Goal: Transaction & Acquisition: Purchase product/service

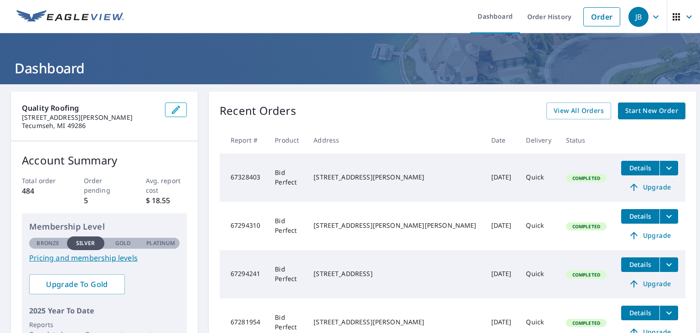
click at [627, 168] on span "Details" at bounding box center [640, 168] width 27 height 9
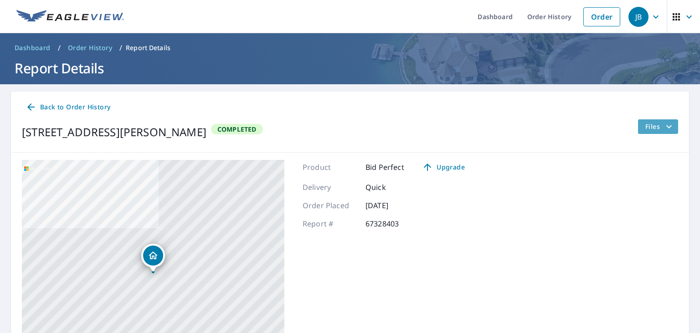
click at [647, 133] on button "Files" at bounding box center [658, 126] width 41 height 15
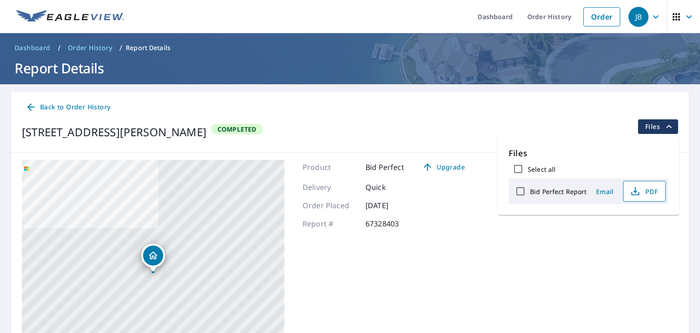
click at [646, 191] on span "PDF" at bounding box center [643, 191] width 29 height 11
click at [595, 26] on link "Order" at bounding box center [602, 16] width 37 height 19
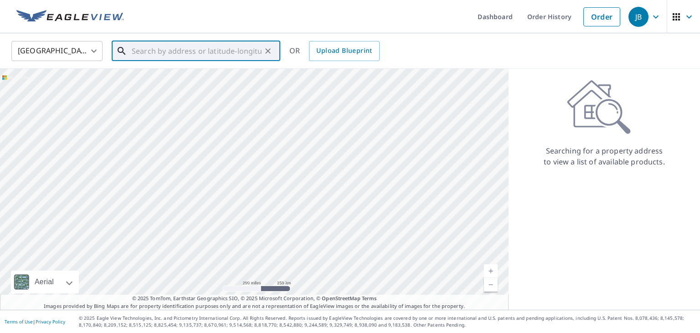
click at [237, 57] on input "text" at bounding box center [197, 51] width 130 height 26
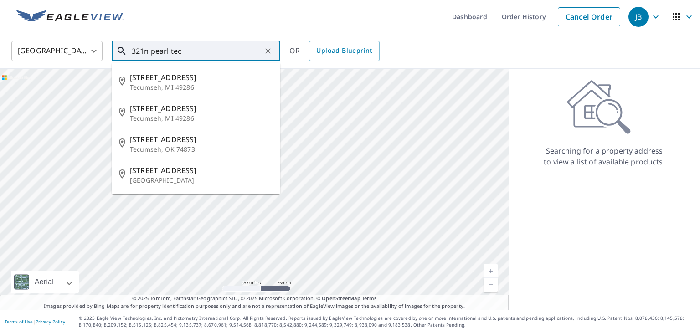
click at [136, 84] on p "Tecumseh, MI 49286" at bounding box center [201, 87] width 143 height 9
type input "321n N Pearl St Tecumseh, MI 49286"
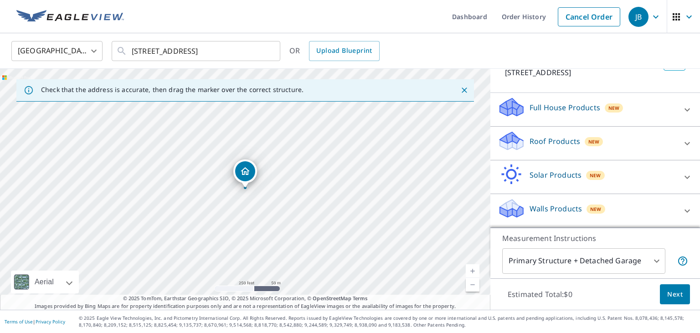
scroll to position [69, 0]
click at [591, 143] on span "New" at bounding box center [594, 142] width 11 height 7
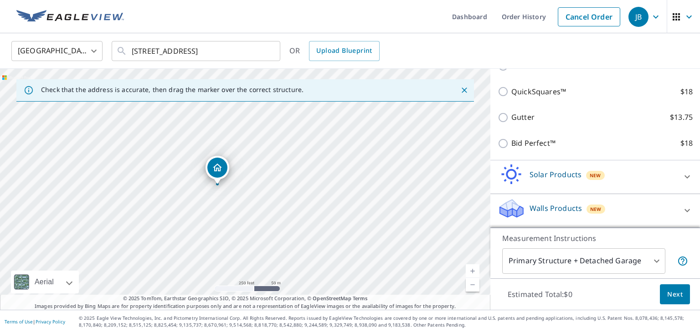
click at [559, 149] on label "Bid Perfect™ $18" at bounding box center [601, 143] width 181 height 11
click at [511, 149] on input "Bid Perfect™ $18" at bounding box center [505, 143] width 14 height 11
checkbox input "true"
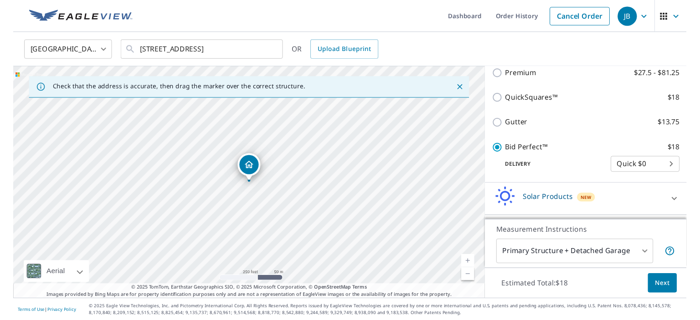
scroll to position [183, 0]
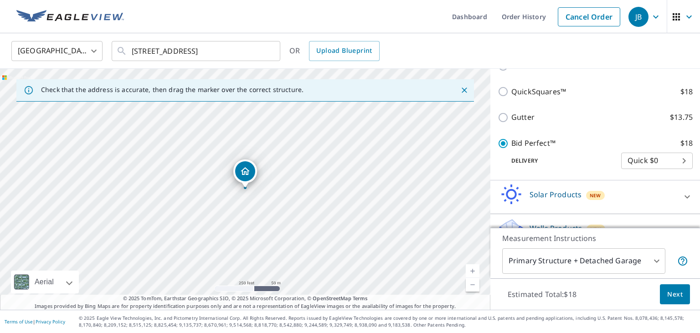
click at [673, 299] on span "Next" at bounding box center [674, 294] width 15 height 11
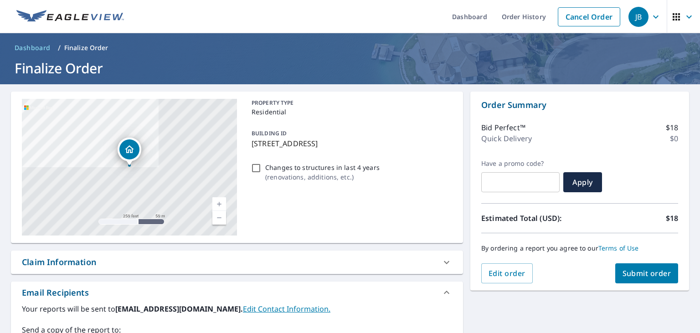
click at [648, 269] on span "Submit order" at bounding box center [647, 274] width 49 height 10
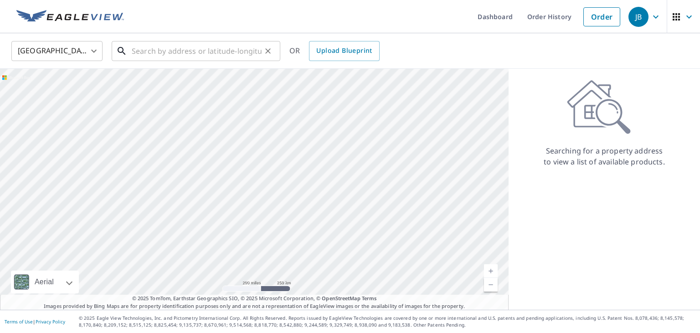
click at [160, 55] on input "text" at bounding box center [197, 51] width 130 height 26
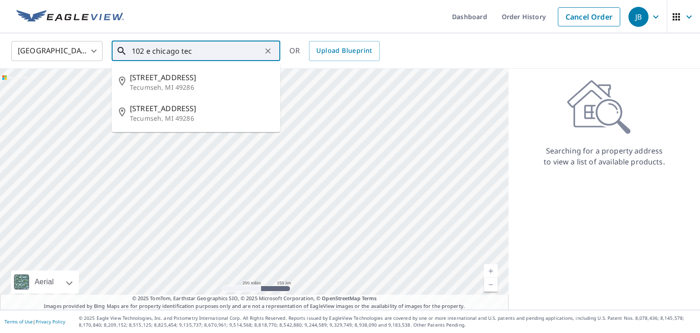
click at [148, 79] on span "[STREET_ADDRESS]" at bounding box center [201, 77] width 143 height 11
type input "[STREET_ADDRESS]"
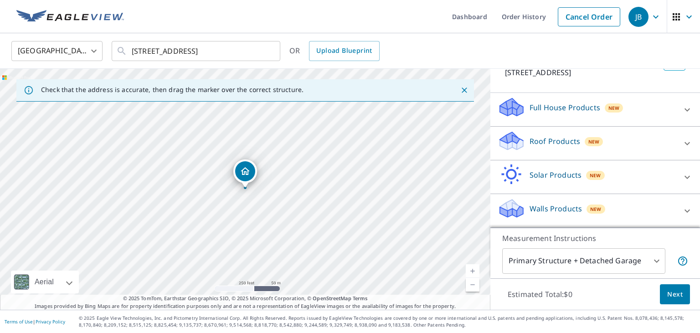
scroll to position [69, 0]
click at [589, 148] on div "Roof Products New" at bounding box center [587, 144] width 179 height 26
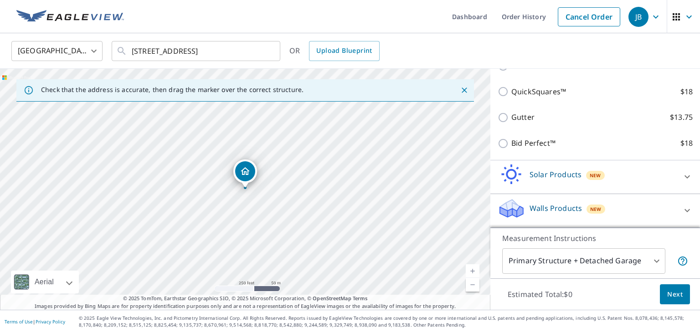
click at [506, 143] on input "Bid Perfect™ $18" at bounding box center [505, 143] width 14 height 11
checkbox input "true"
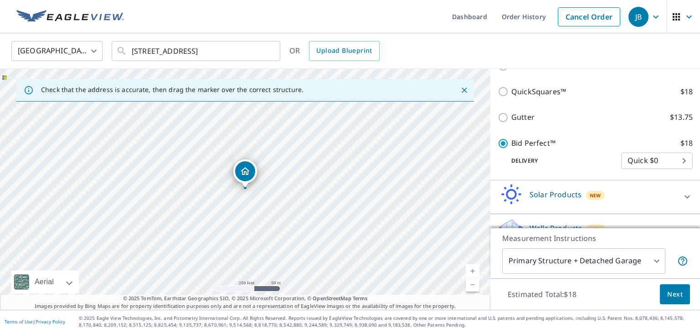
click at [676, 298] on span "Next" at bounding box center [674, 294] width 15 height 11
